Goal: Task Accomplishment & Management: Use online tool/utility

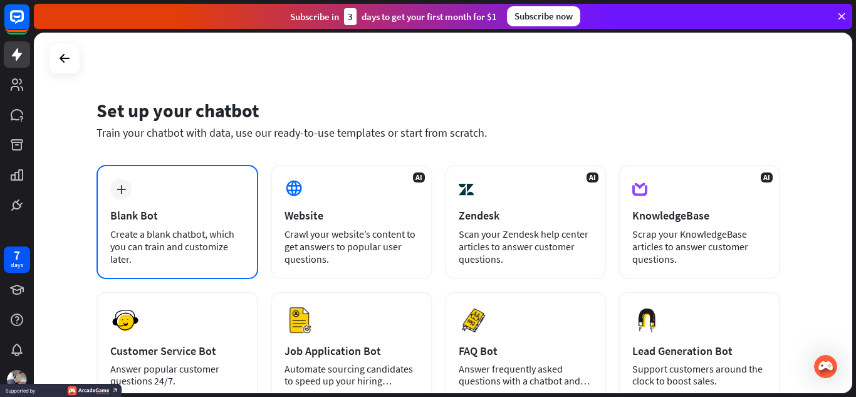
click at [216, 199] on div "plus Blank Bot Create a blank chatbot, which you can train and customize later." at bounding box center [178, 222] width 162 height 114
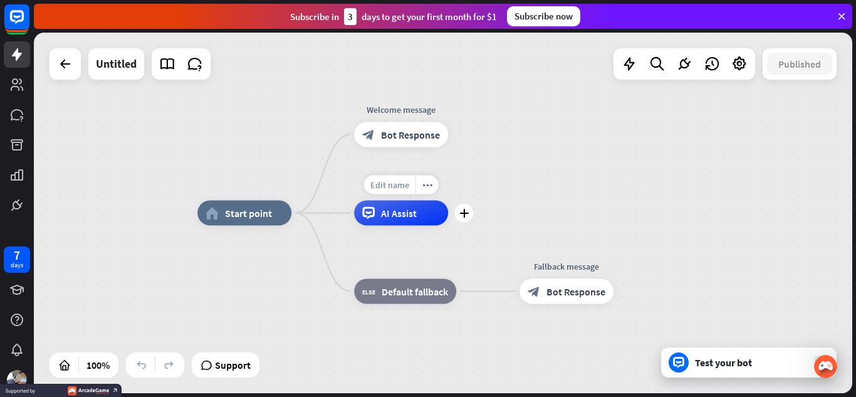
click at [386, 190] on div "Edit name" at bounding box center [389, 184] width 51 height 19
type input "**********"
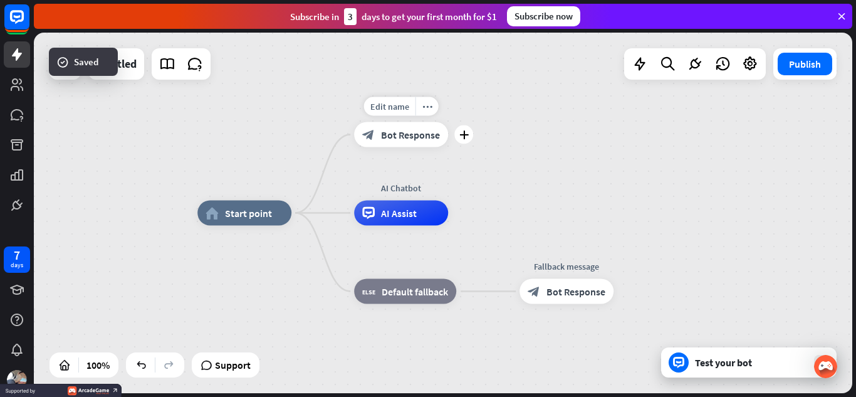
click at [400, 144] on div "block_bot_response Bot Response" at bounding box center [401, 134] width 94 height 25
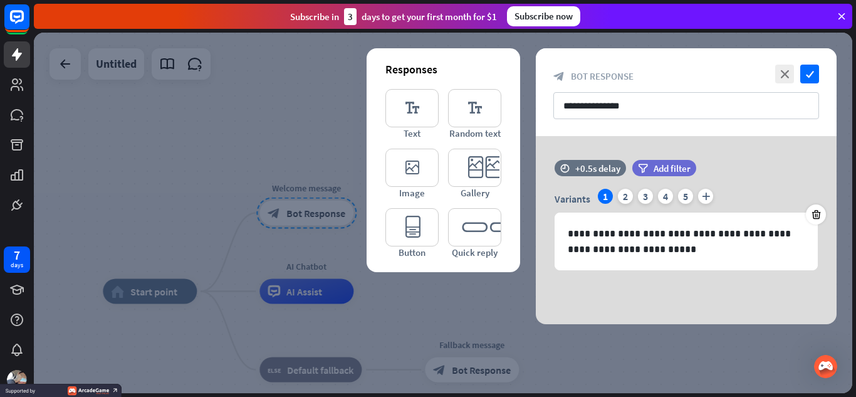
click at [362, 136] on div at bounding box center [443, 213] width 819 height 360
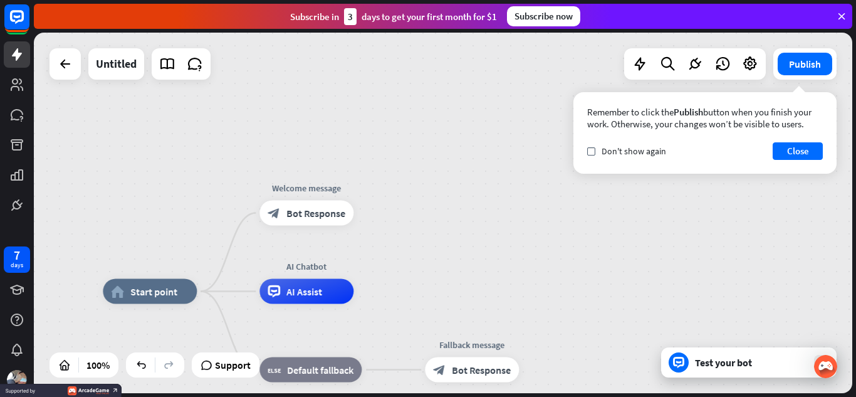
click at [680, 354] on div at bounding box center [679, 362] width 20 height 20
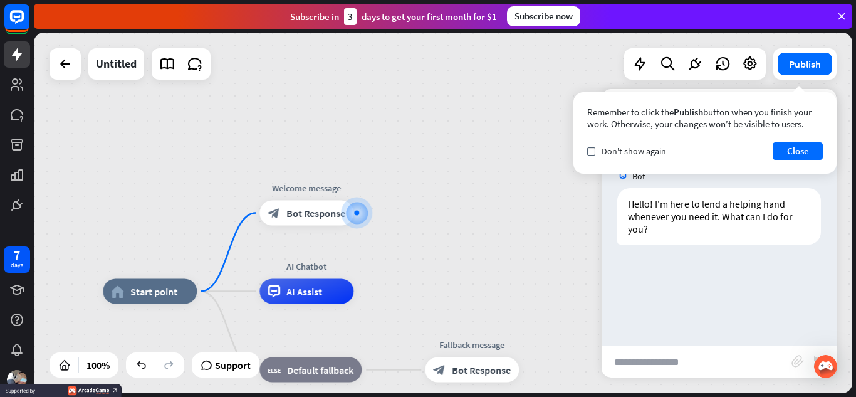
click at [680, 353] on input "text" at bounding box center [697, 361] width 190 height 31
type input "**********"
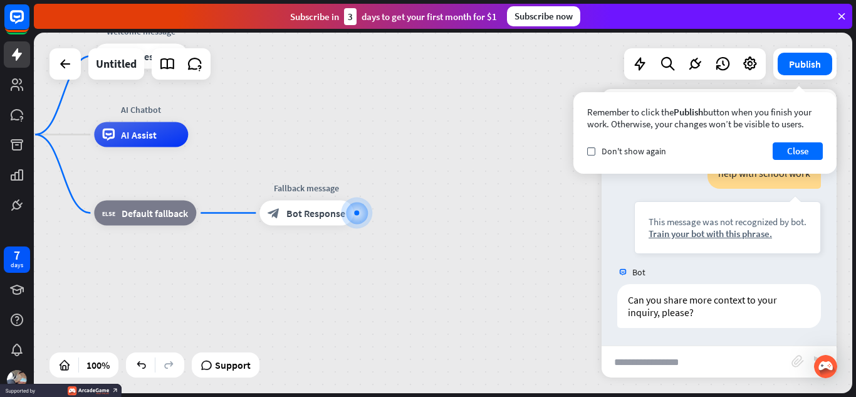
scroll to position [118, 0]
click at [264, 132] on div "home_2 Start point Welcome message block_bot_response Bot Response AI Chatbot A…" at bounding box center [443, 213] width 819 height 360
click at [94, 122] on div "Edit name more_horiz plus AI Chatbot AI Assist" at bounding box center [141, 134] width 94 height 25
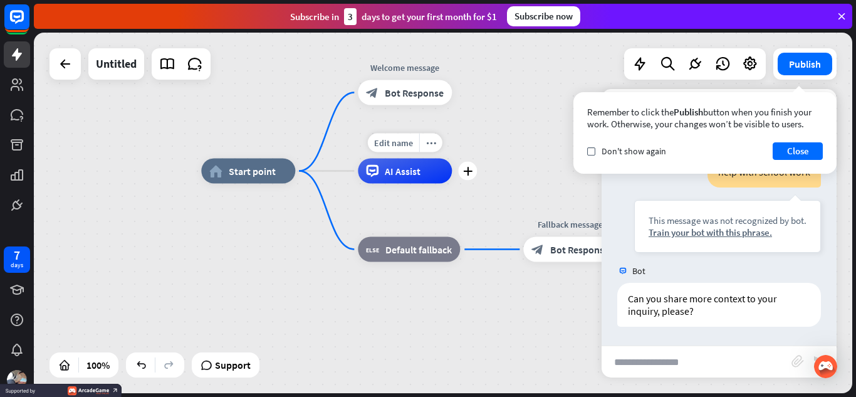
drag, startPoint x: 76, startPoint y: 113, endPoint x: 340, endPoint y: 150, distance: 266.3
click at [358, 159] on div "Edit name more_horiz plus AI Assist" at bounding box center [405, 171] width 94 height 25
click at [385, 175] on span "AI Assist" at bounding box center [403, 171] width 36 height 13
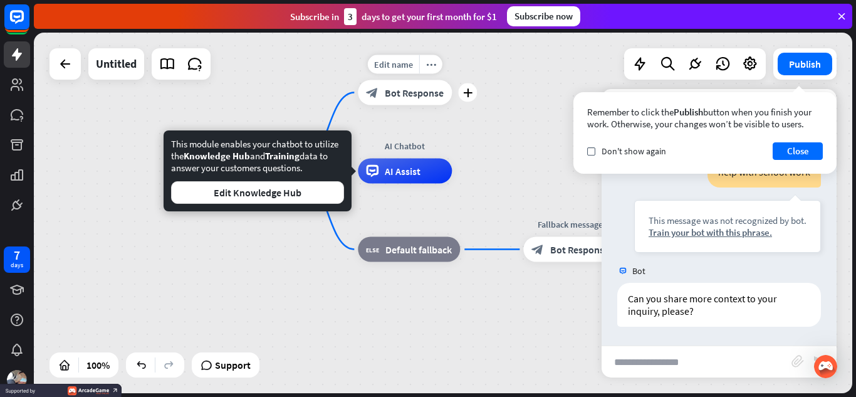
click at [384, 83] on div "block_bot_response Bot Response" at bounding box center [405, 92] width 94 height 25
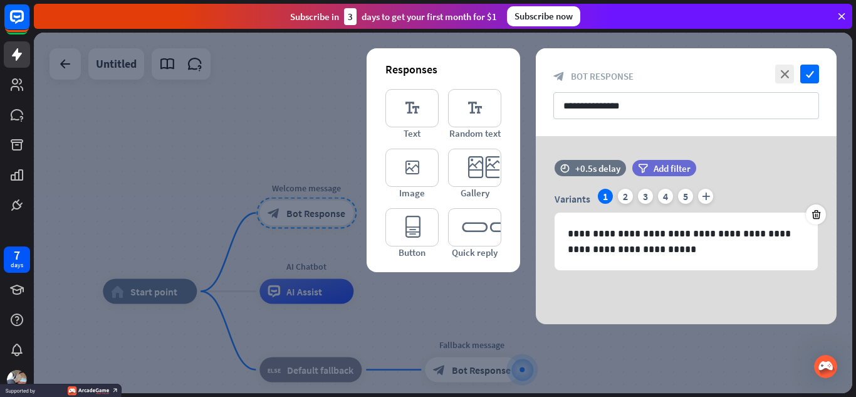
click at [411, 286] on div at bounding box center [443, 213] width 819 height 360
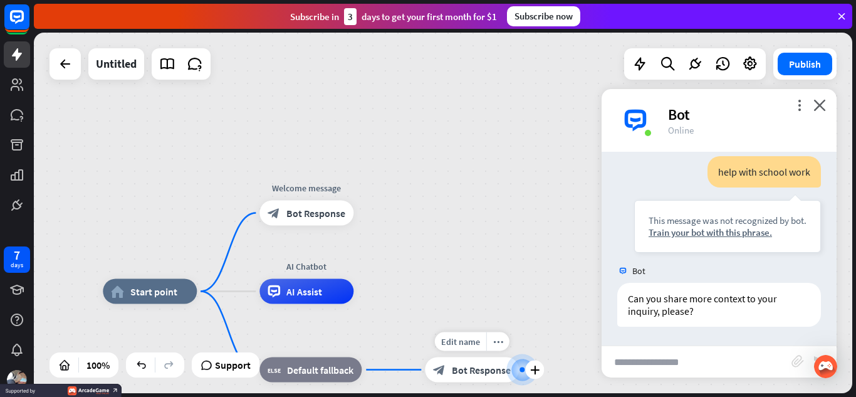
click at [457, 367] on span "Bot Response" at bounding box center [481, 370] width 59 height 13
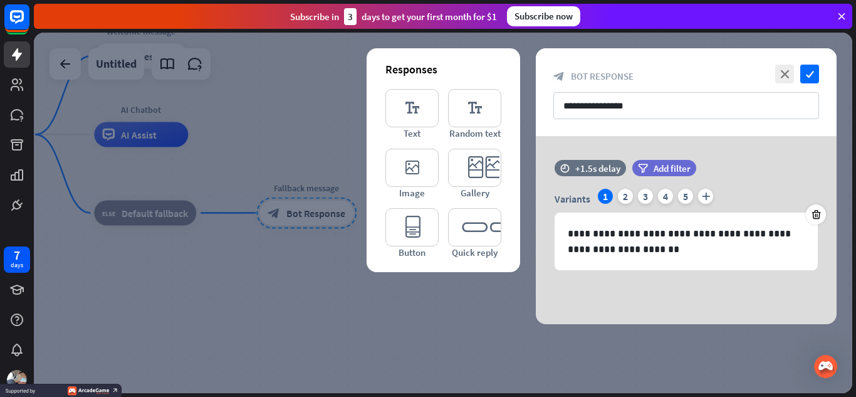
click at [321, 275] on div at bounding box center [443, 213] width 819 height 360
